Goal: Task Accomplishment & Management: Manage account settings

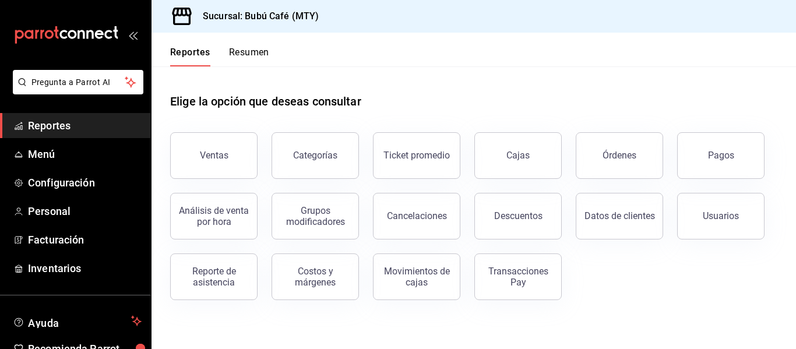
click at [42, 141] on ul "Reportes Menú Configuración Personal Facturación Inventarios" at bounding box center [75, 197] width 151 height 168
click at [47, 149] on span "Menú" at bounding box center [85, 154] width 114 height 16
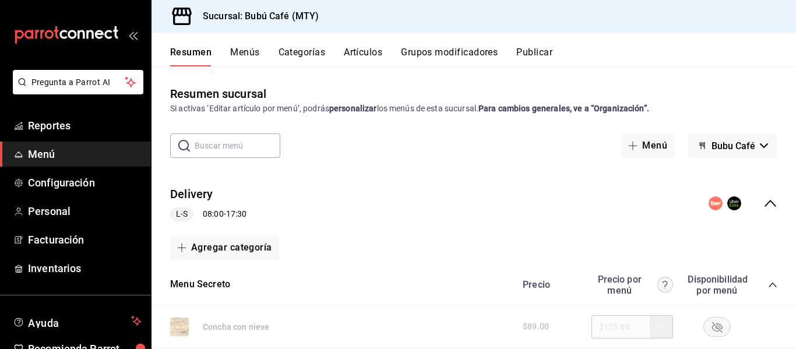
click at [344, 50] on button "Artículos" at bounding box center [363, 57] width 38 height 20
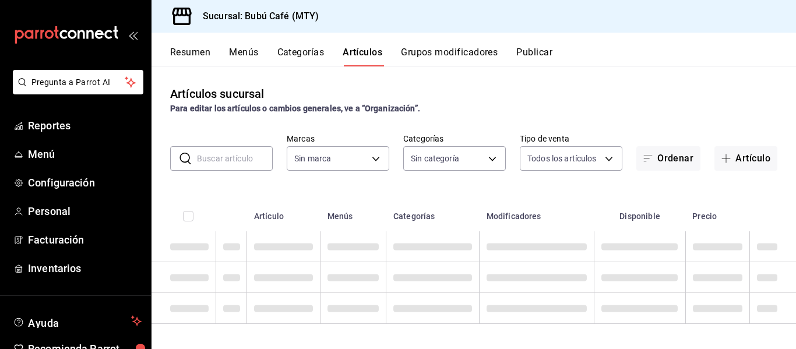
type input "80b59e88-aa3a-497f-ab7c-bcc7cc244fb1,49bbd9e9-8b48-46d9-8f2b-7c268dd84d4f,b77f9…"
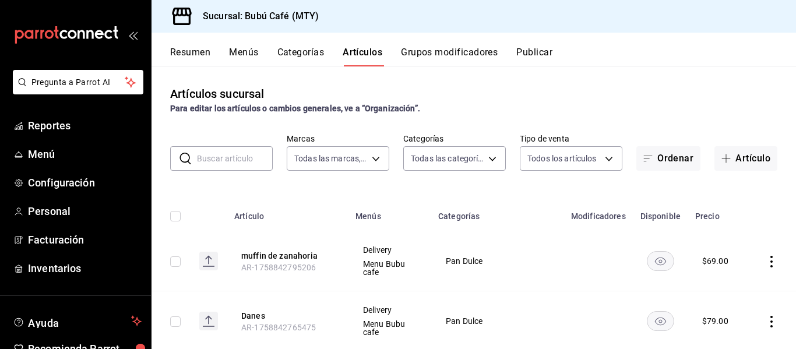
type input "d0ca03d5-3be6-470f-8f56-766e01c5f306,a83e7f59-bc64-4a59-97bc-9f72e74aa050,80ab3…"
click at [257, 170] on input "text" at bounding box center [235, 158] width 76 height 23
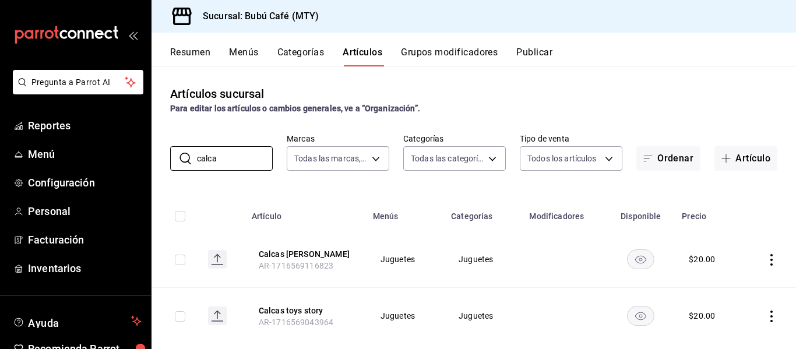
type input "calca"
click at [766, 260] on icon "actions" at bounding box center [772, 260] width 12 height 12
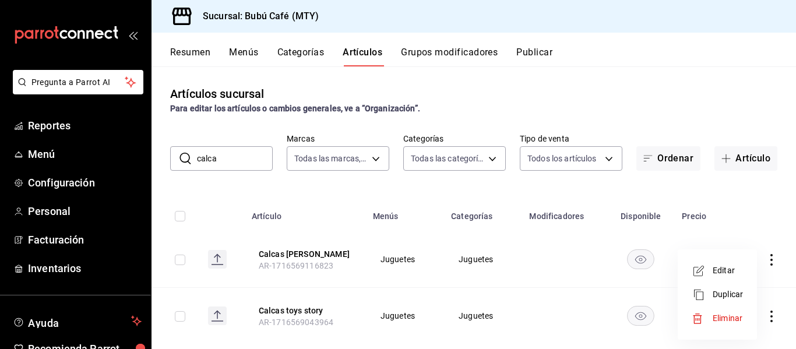
click at [731, 275] on span "Editar" at bounding box center [728, 271] width 30 height 12
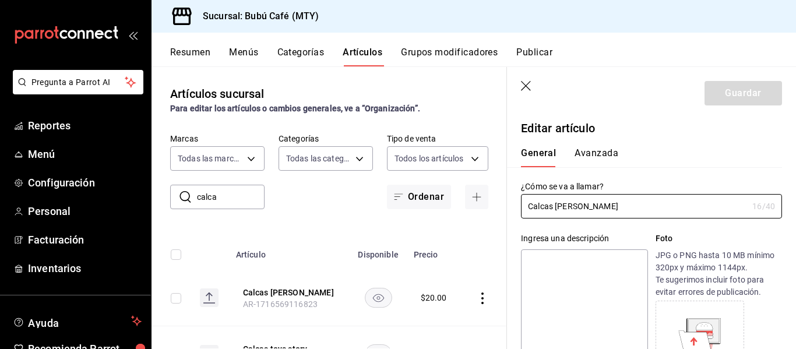
type input "$20.00"
radio input "false"
radio input "true"
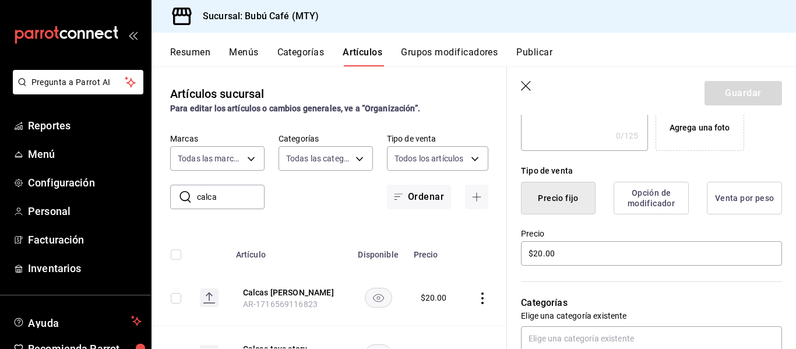
scroll to position [239, 0]
click at [541, 255] on input "$20.00" at bounding box center [651, 253] width 261 height 24
type input "$2.00"
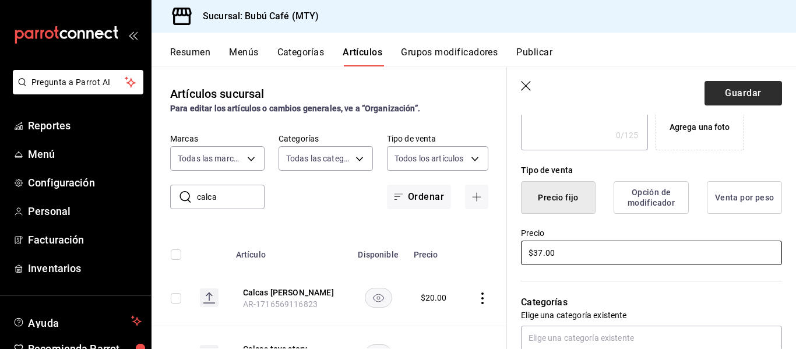
type input "$37.00"
click at [733, 93] on button "Guardar" at bounding box center [744, 93] width 78 height 24
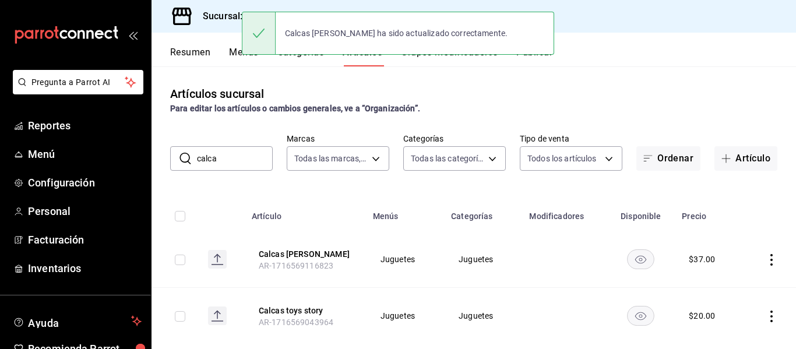
click at [766, 259] on icon "actions" at bounding box center [772, 260] width 12 height 12
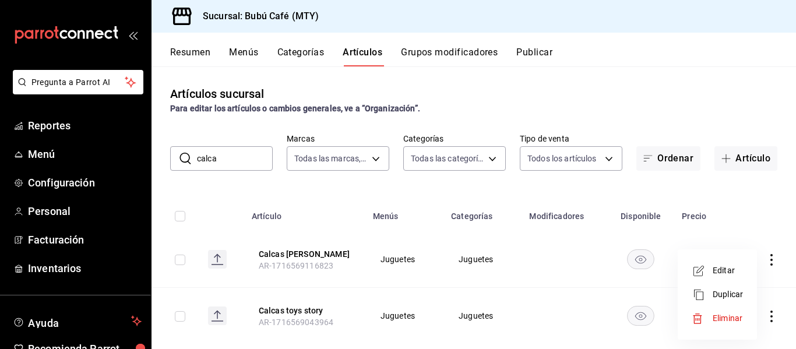
click at [732, 277] on li "Editar" at bounding box center [718, 271] width 70 height 24
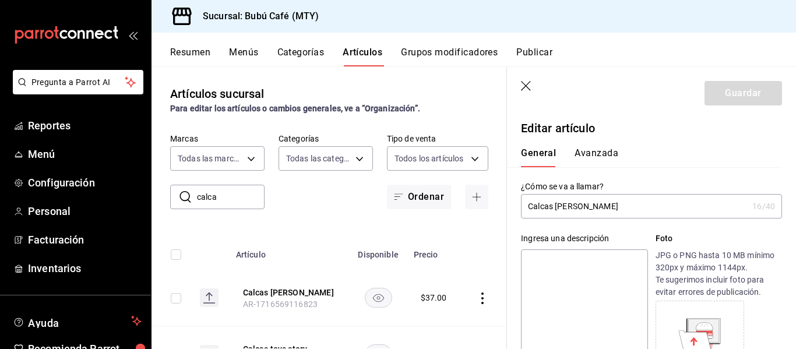
type input "$37.00"
radio input "false"
radio input "true"
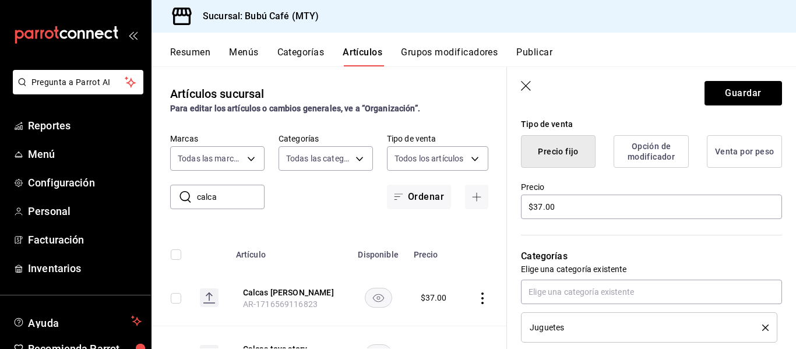
scroll to position [308, 0]
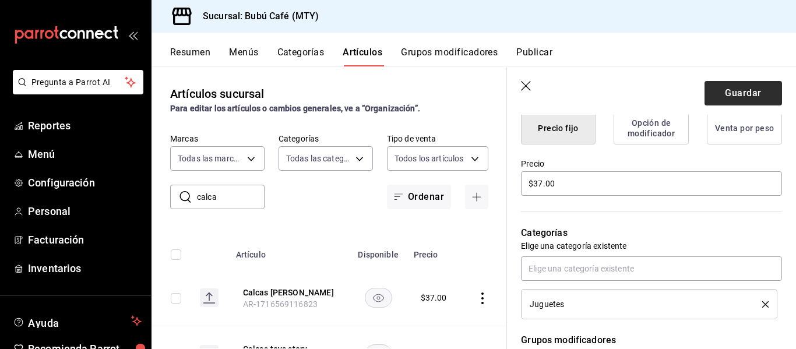
type input "Calcas (5 pz)"
click at [760, 88] on button "Guardar" at bounding box center [744, 93] width 78 height 24
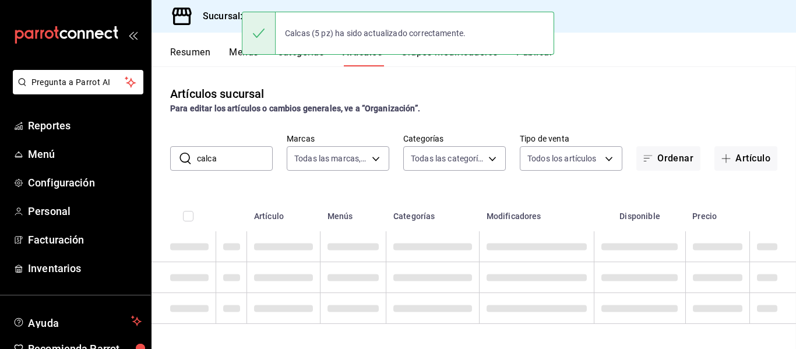
click at [544, 54] on div "Calcas (5 pz) ha sido actualizado correctamente." at bounding box center [398, 33] width 312 height 43
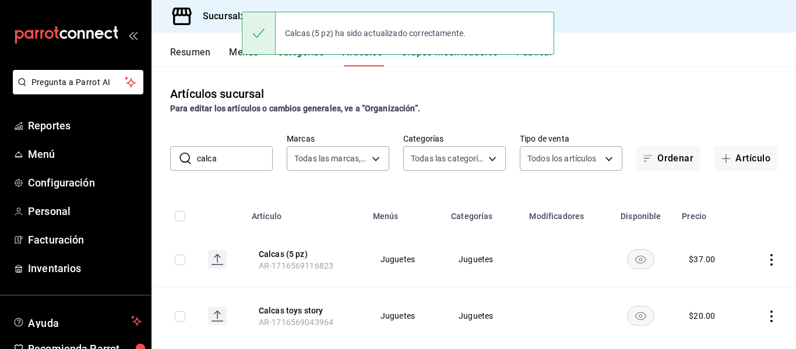
click at [553, 54] on button "Publicar" at bounding box center [534, 57] width 36 height 20
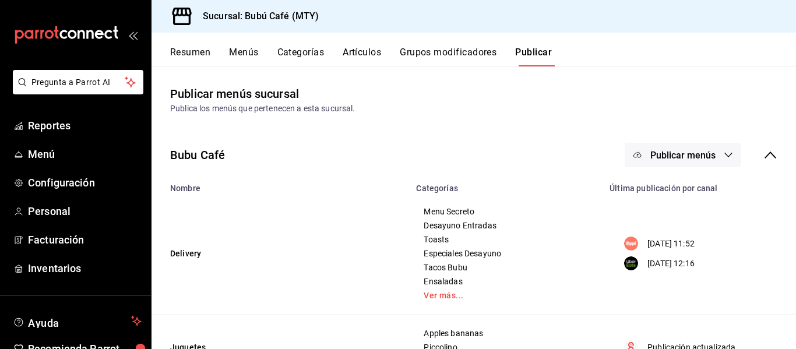
click at [724, 157] on icon "button" at bounding box center [728, 154] width 9 height 9
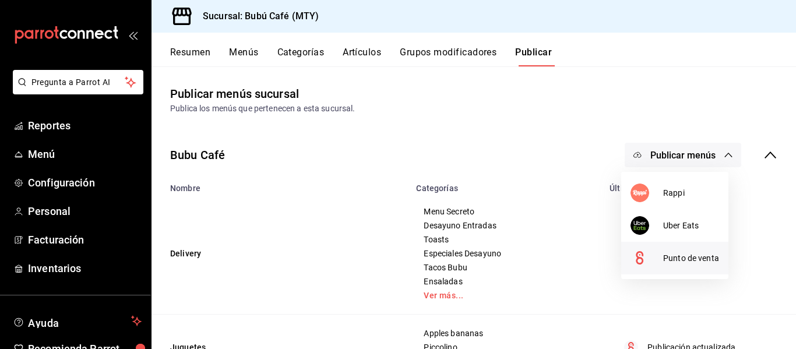
click at [669, 256] on span "Punto de venta" at bounding box center [691, 258] width 56 height 12
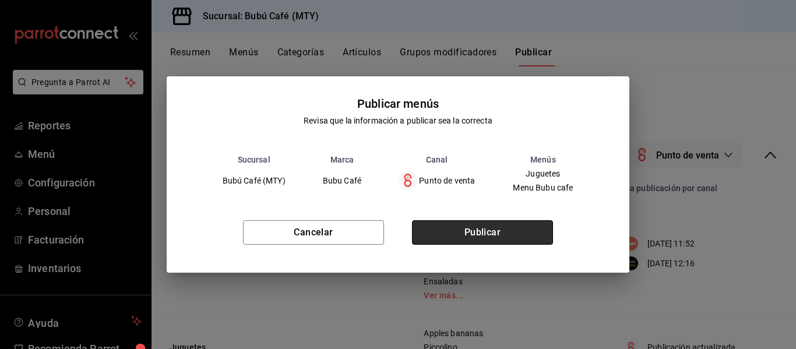
click at [506, 223] on button "Publicar" at bounding box center [482, 232] width 141 height 24
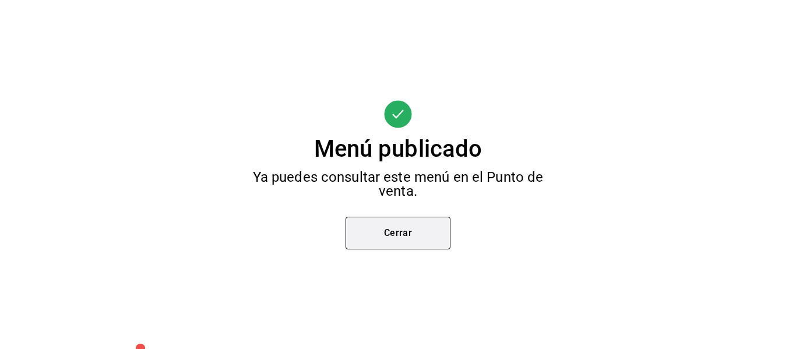
click at [392, 233] on button "Cerrar" at bounding box center [398, 233] width 105 height 33
